Goal: Task Accomplishment & Management: Use online tool/utility

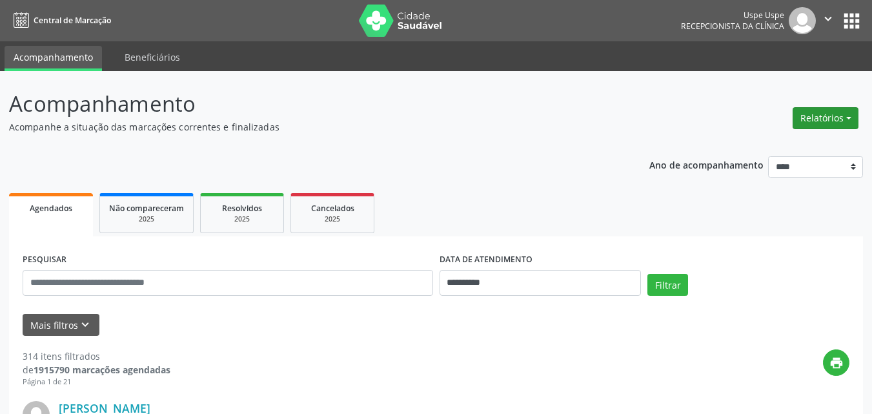
click at [847, 116] on button "Relatórios" at bounding box center [826, 118] width 66 height 22
click at [758, 145] on link "Agendamentos" at bounding box center [788, 146] width 139 height 18
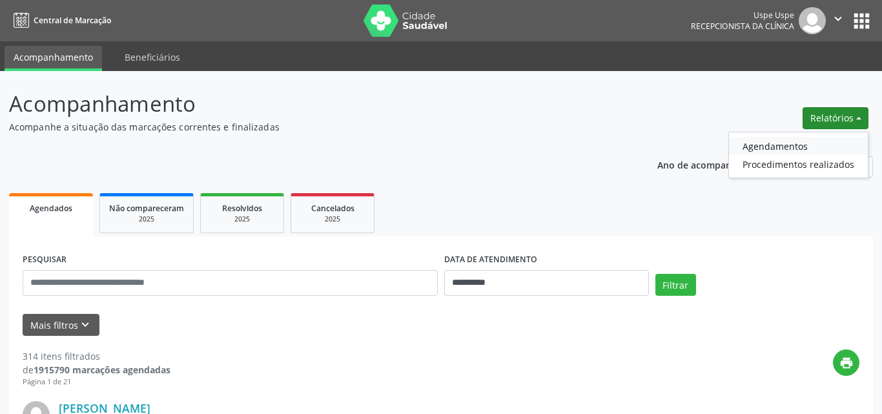
select select "*"
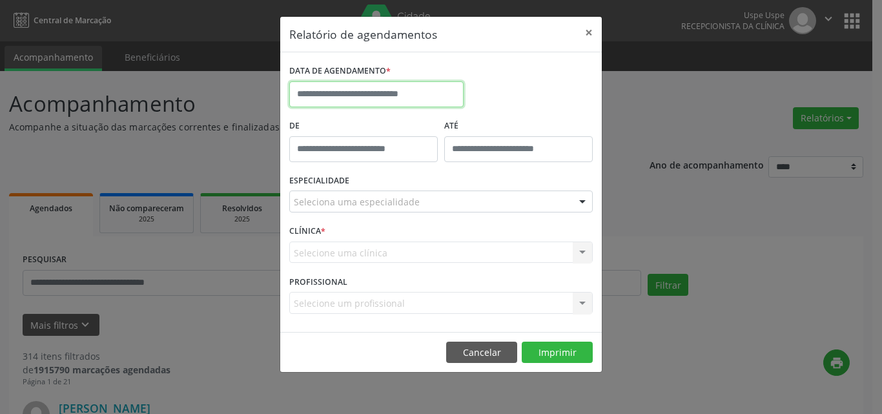
click at [365, 98] on input "text" at bounding box center [376, 94] width 174 height 26
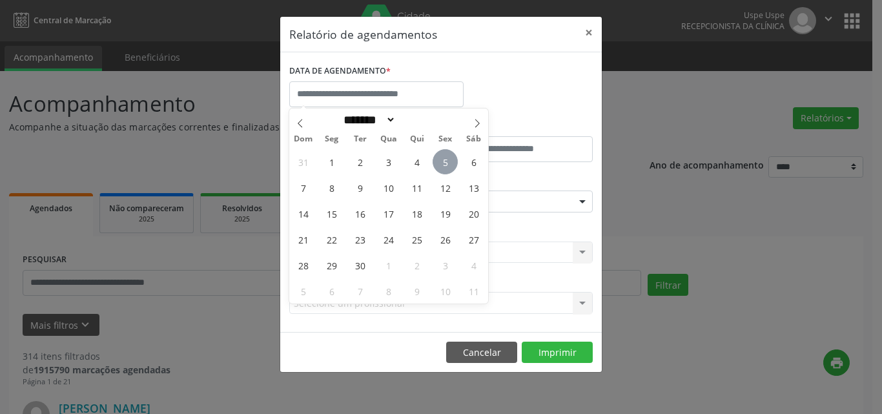
click at [444, 159] on span "5" at bounding box center [445, 161] width 25 height 25
type input "**********"
click at [444, 159] on span "5" at bounding box center [445, 161] width 25 height 25
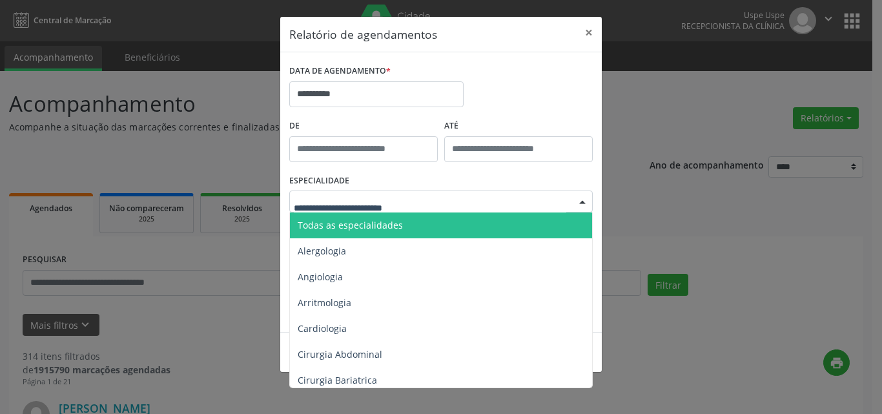
click at [350, 221] on span "Todas as especialidades" at bounding box center [350, 225] width 105 height 12
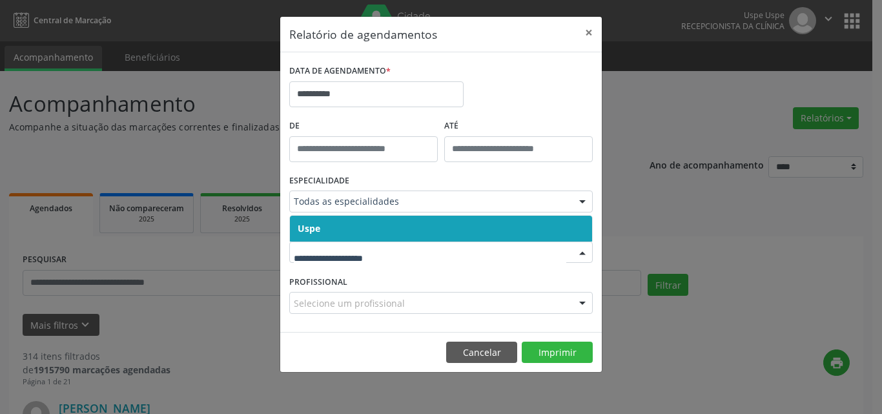
click at [346, 226] on span "Uspe" at bounding box center [441, 229] width 302 height 26
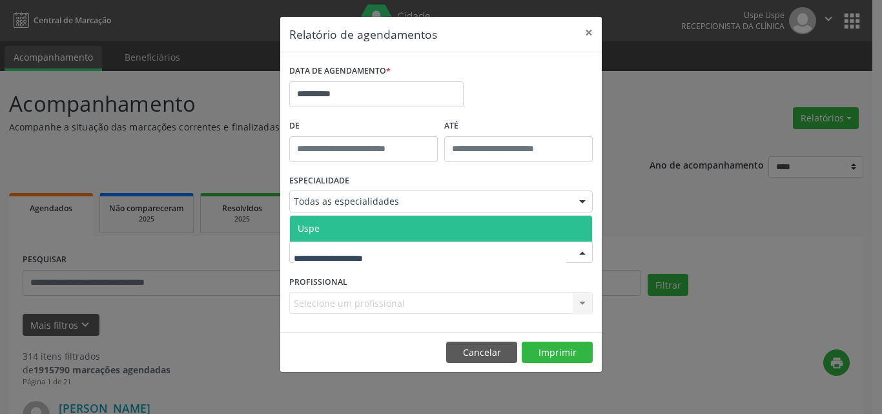
click at [363, 227] on span "Uspe" at bounding box center [441, 229] width 302 height 26
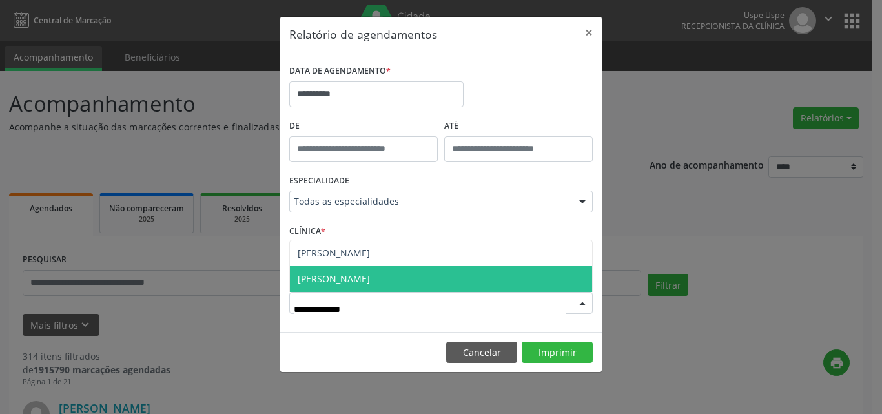
type input "**********"
click at [370, 283] on span "[PERSON_NAME]" at bounding box center [334, 279] width 72 height 12
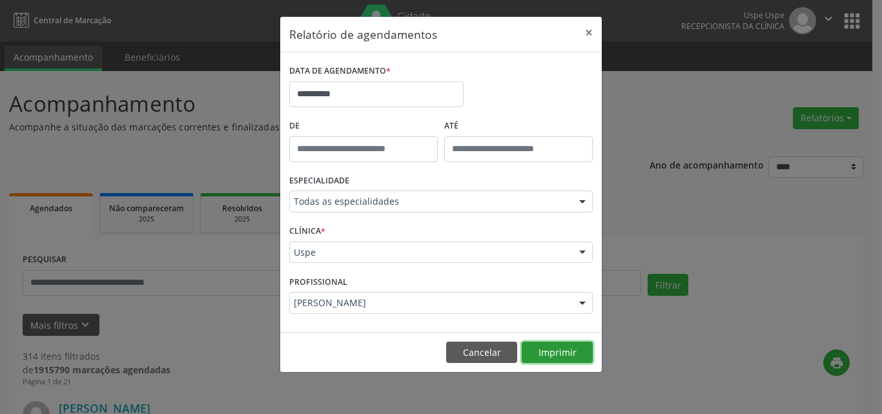
click at [558, 353] on button "Imprimir" at bounding box center [557, 353] width 71 height 22
